Goal: Navigation & Orientation: Find specific page/section

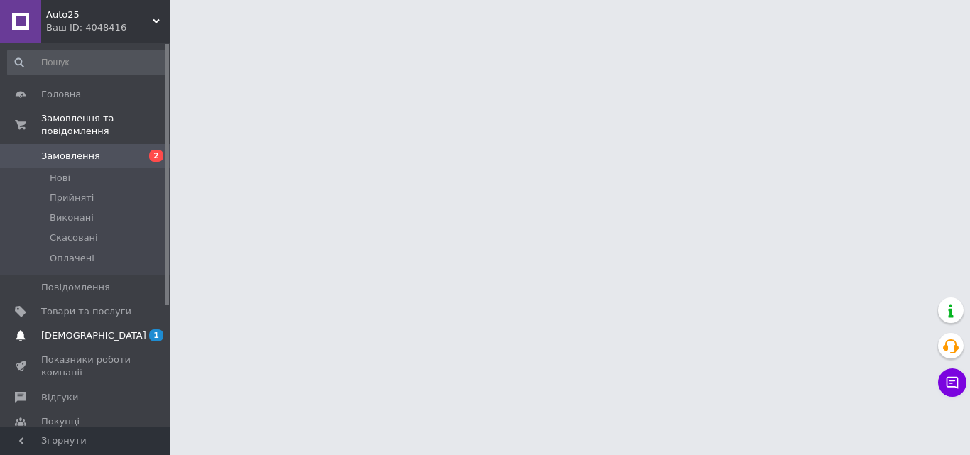
click at [83, 330] on span "[DEMOGRAPHIC_DATA]" at bounding box center [93, 336] width 105 height 13
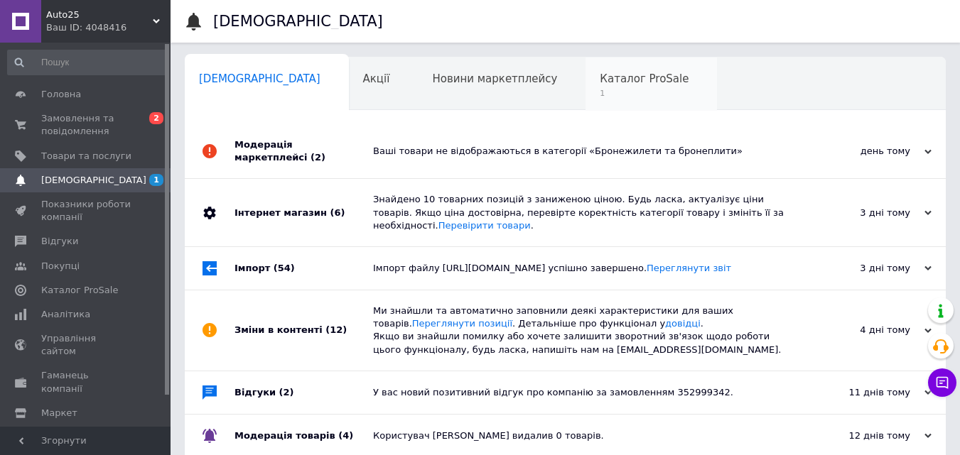
click at [600, 84] on span "Каталог ProSale" at bounding box center [644, 78] width 89 height 13
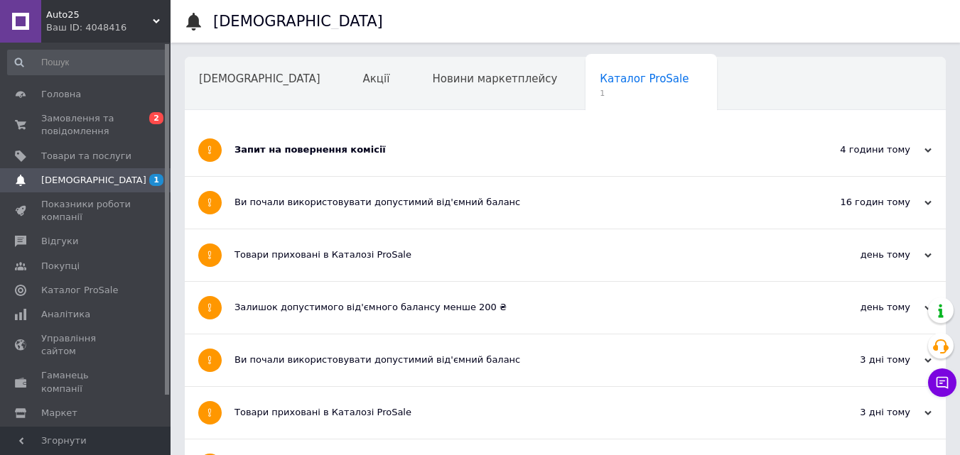
click at [224, 86] on div "[DEMOGRAPHIC_DATA]" at bounding box center [267, 85] width 164 height 54
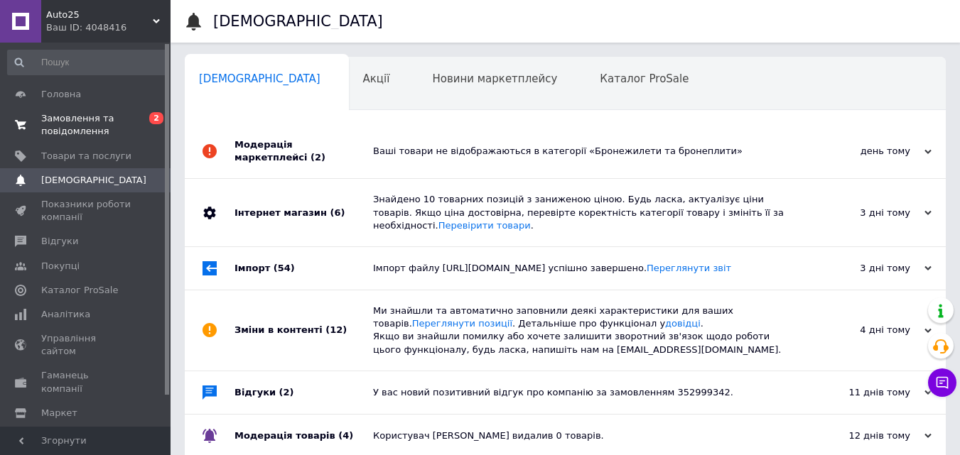
click at [97, 129] on span "Замовлення та повідомлення" at bounding box center [86, 125] width 90 height 26
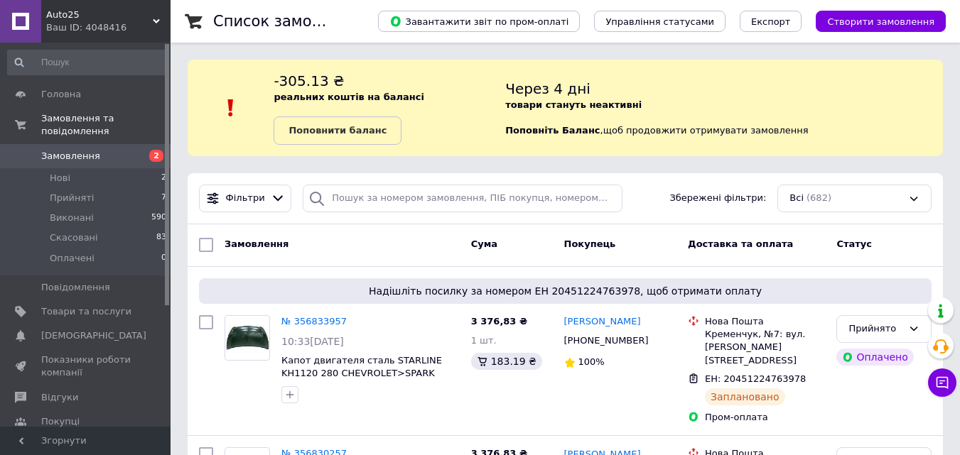
scroll to position [213, 0]
